Goal: Information Seeking & Learning: Learn about a topic

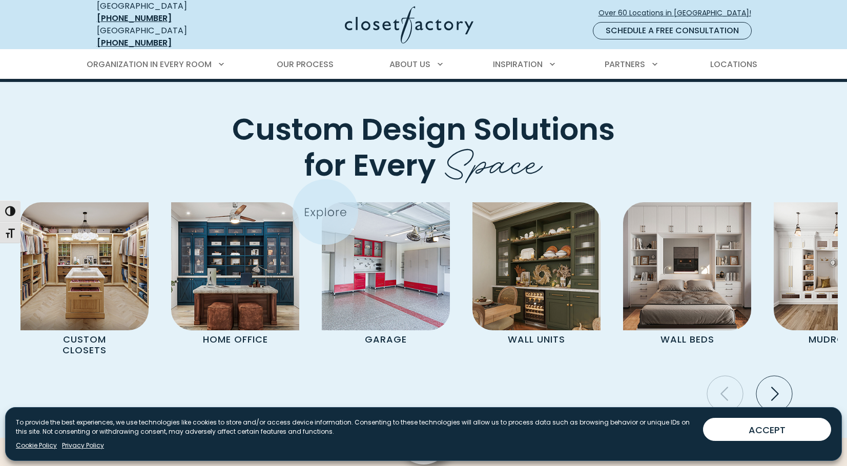
scroll to position [2512, 0]
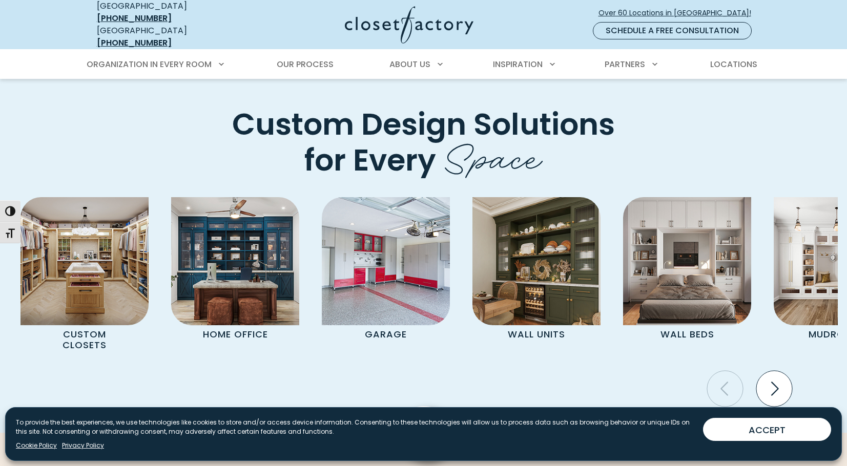
click at [782, 371] on icon "Next slide" at bounding box center [775, 389] width 36 height 36
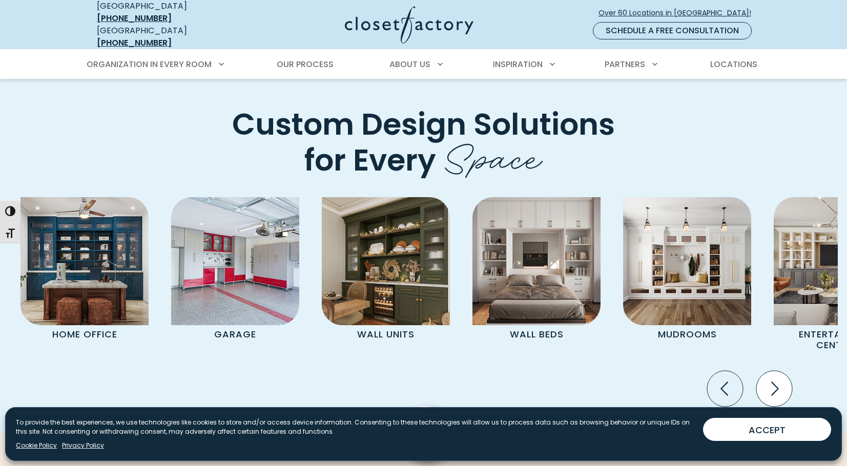
click at [782, 371] on icon "Next slide" at bounding box center [775, 389] width 36 height 36
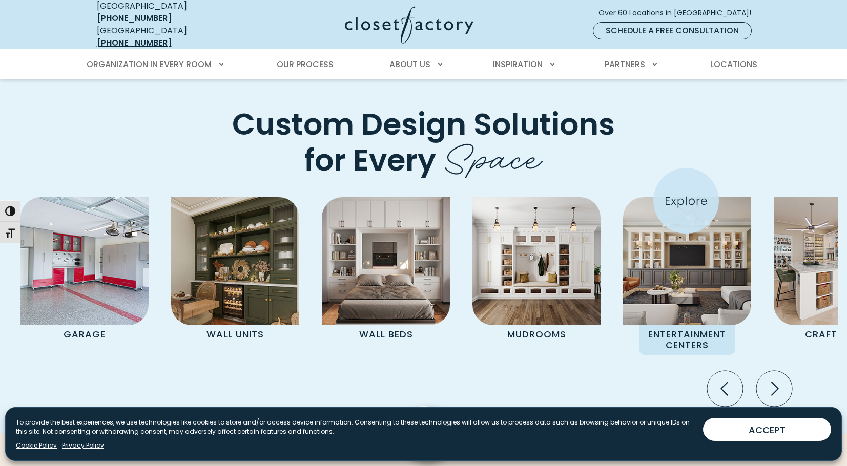
click at [686, 201] on img "Pages Gallery" at bounding box center [687, 261] width 128 height 128
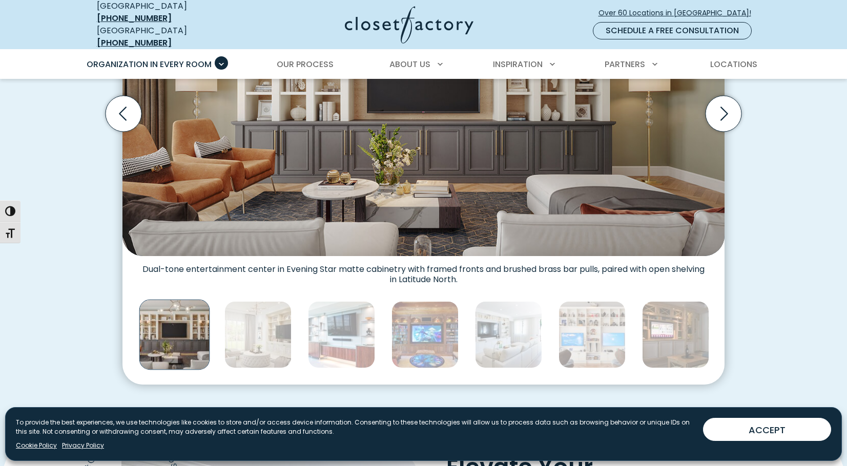
scroll to position [478, 0]
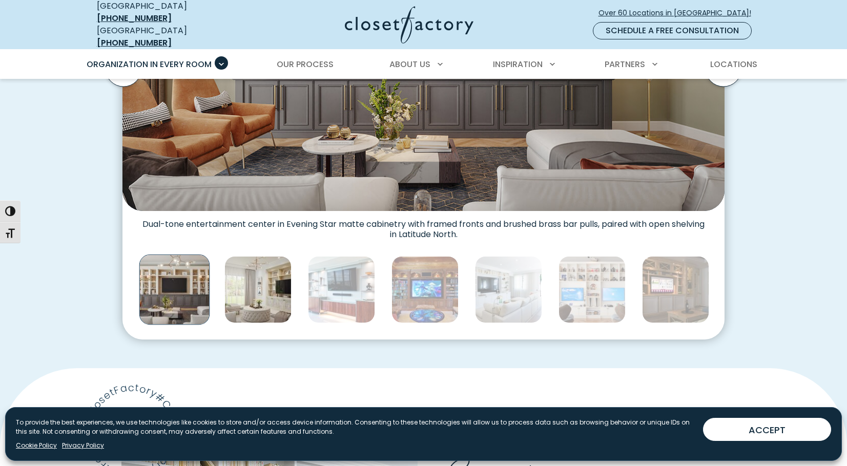
click at [268, 287] on img "Thumbnail Gallery" at bounding box center [258, 289] width 67 height 67
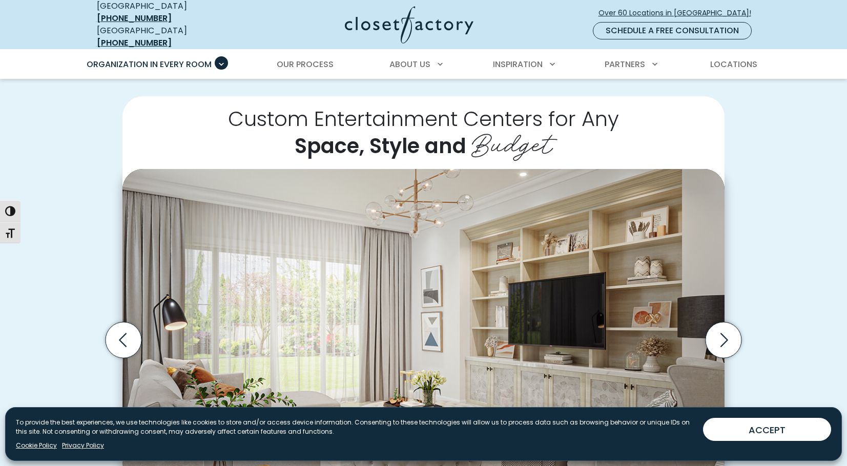
scroll to position [239, 0]
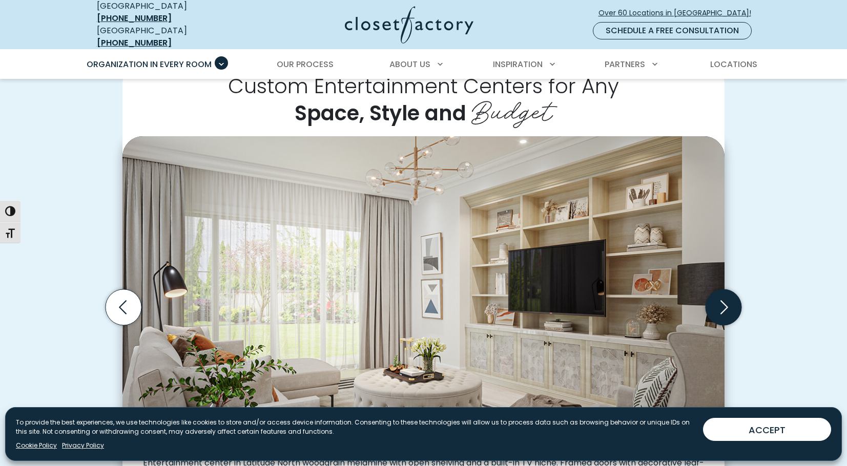
click at [723, 302] on icon "Next slide" at bounding box center [724, 308] width 36 height 36
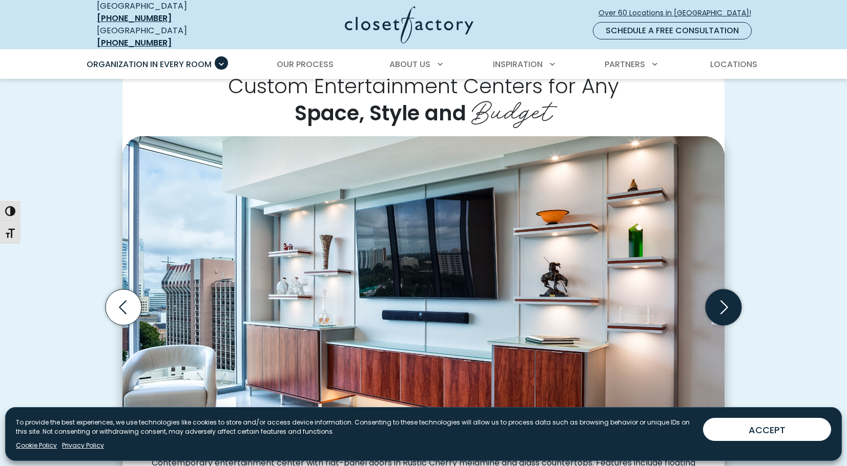
click at [723, 302] on icon "Next slide" at bounding box center [724, 308] width 36 height 36
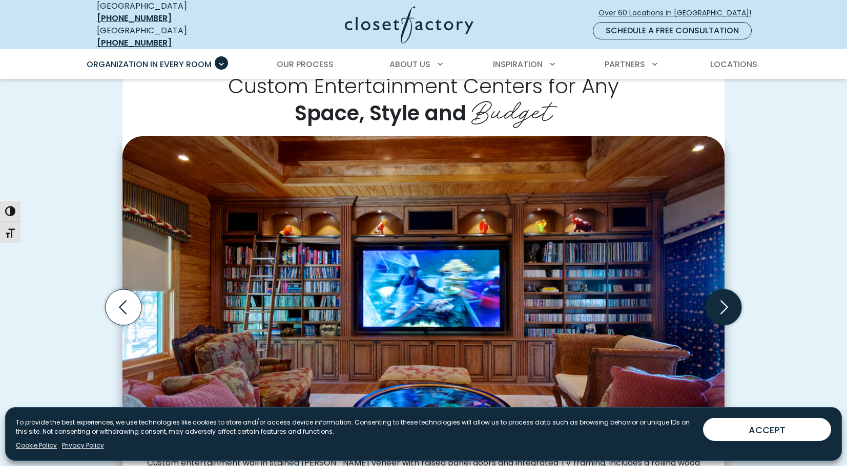
click at [723, 302] on icon "Next slide" at bounding box center [724, 308] width 36 height 36
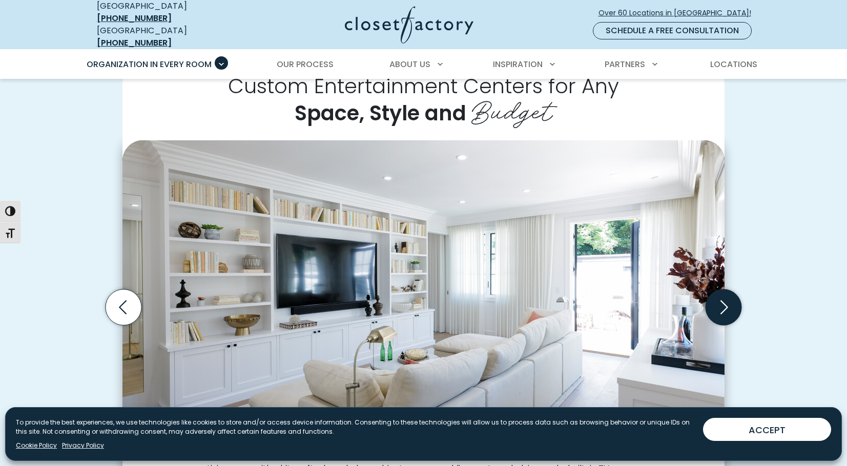
click at [723, 302] on icon "Next slide" at bounding box center [724, 308] width 36 height 36
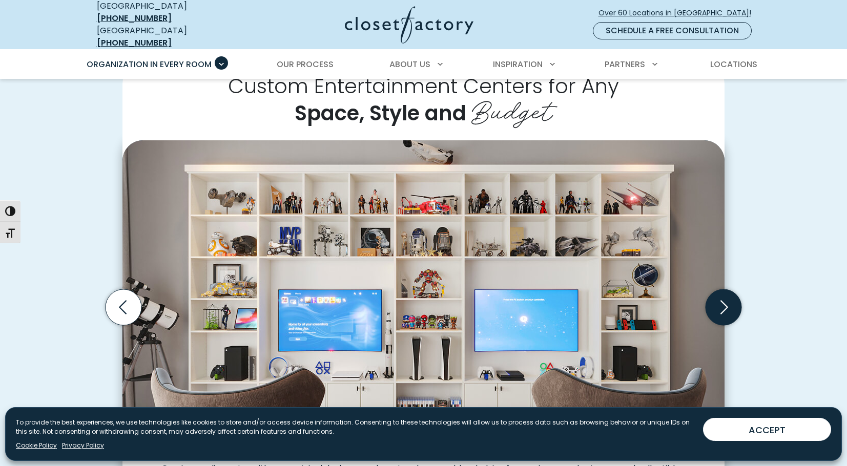
click at [723, 302] on icon "Next slide" at bounding box center [724, 308] width 36 height 36
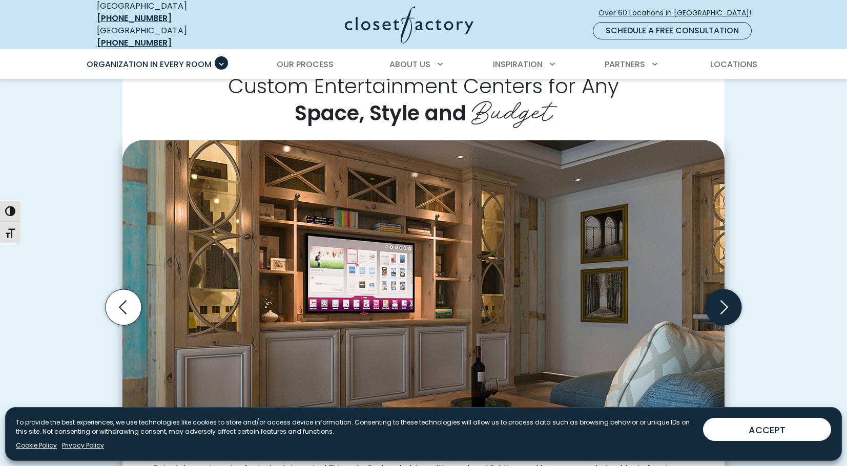
click at [723, 302] on icon "Next slide" at bounding box center [724, 308] width 36 height 36
